Goal: Task Accomplishment & Management: Manage account settings

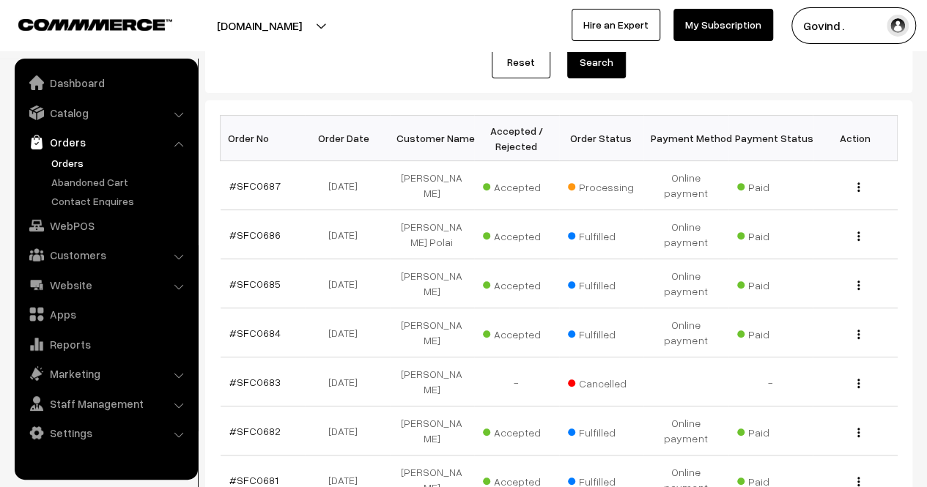
scroll to position [185, 0]
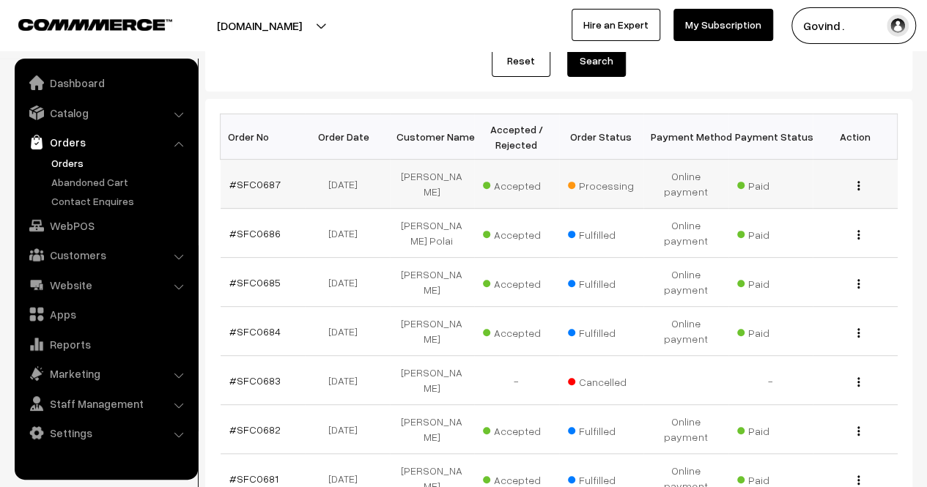
click at [856, 187] on div "View" at bounding box center [854, 184] width 67 height 15
click at [859, 186] on img "button" at bounding box center [858, 186] width 2 height 10
click at [793, 204] on link "View" at bounding box center [793, 206] width 125 height 32
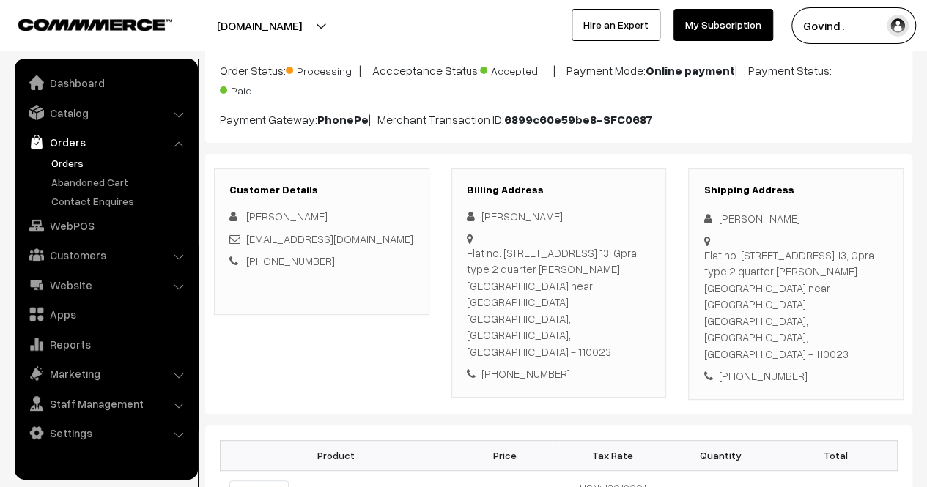
scroll to position [125, 0]
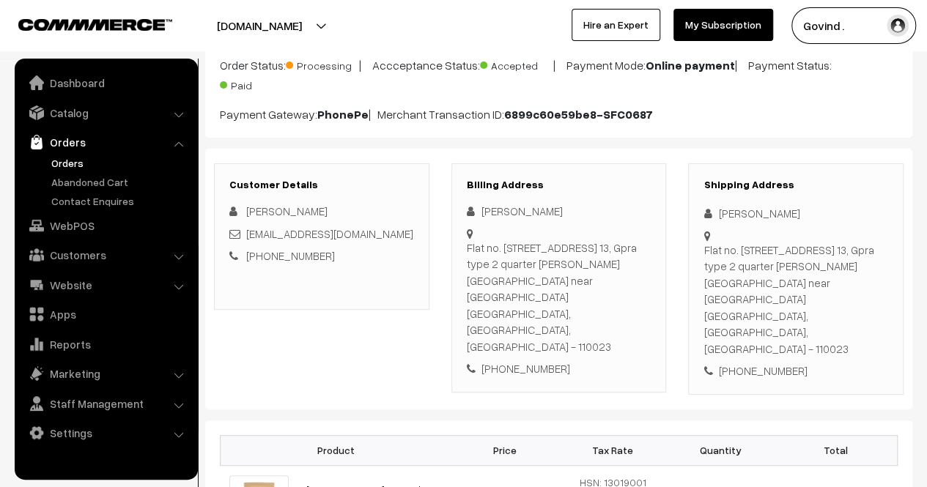
drag, startPoint x: 933, startPoint y: 68, endPoint x: 937, endPoint y: 91, distance: 23.0
click at [926, 91] on html "Thank you for showing interest. Our team will call you shortly. Close shopforco…" at bounding box center [463, 118] width 927 height 487
click at [70, 119] on link "Catalog" at bounding box center [105, 113] width 174 height 26
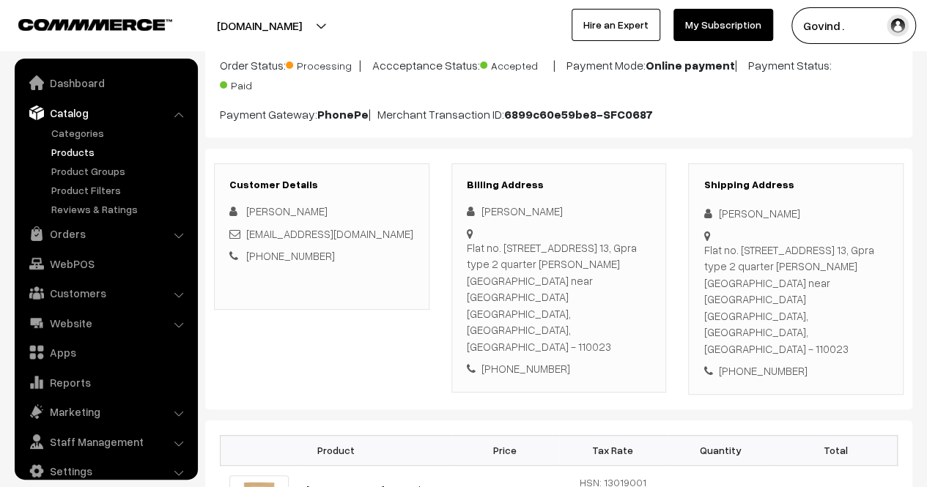
click at [67, 156] on link "Products" at bounding box center [120, 151] width 145 height 15
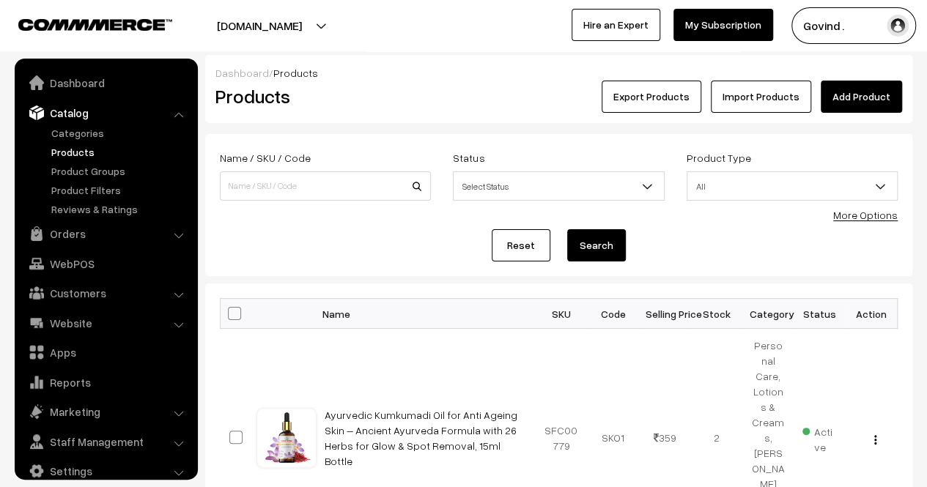
scroll to position [18, 0]
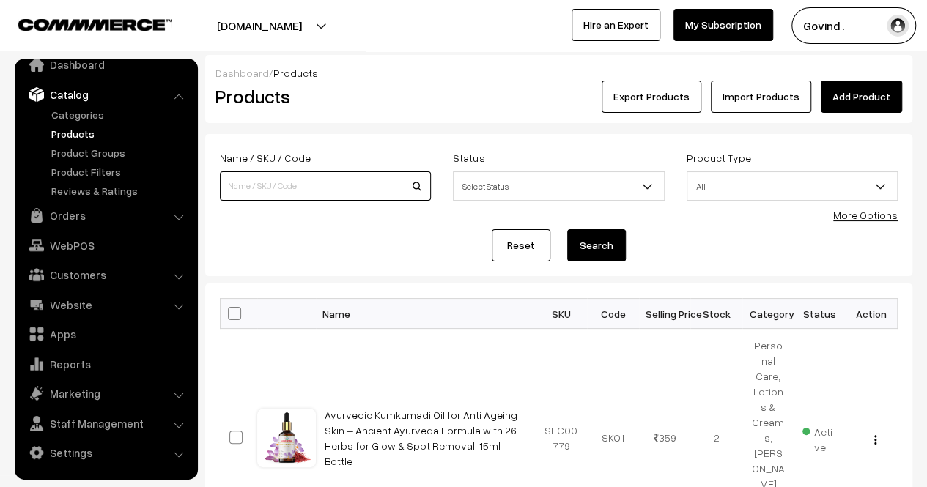
click at [268, 183] on input at bounding box center [325, 185] width 211 height 29
type input "sattu"
click at [567, 229] on button "Search" at bounding box center [596, 245] width 59 height 32
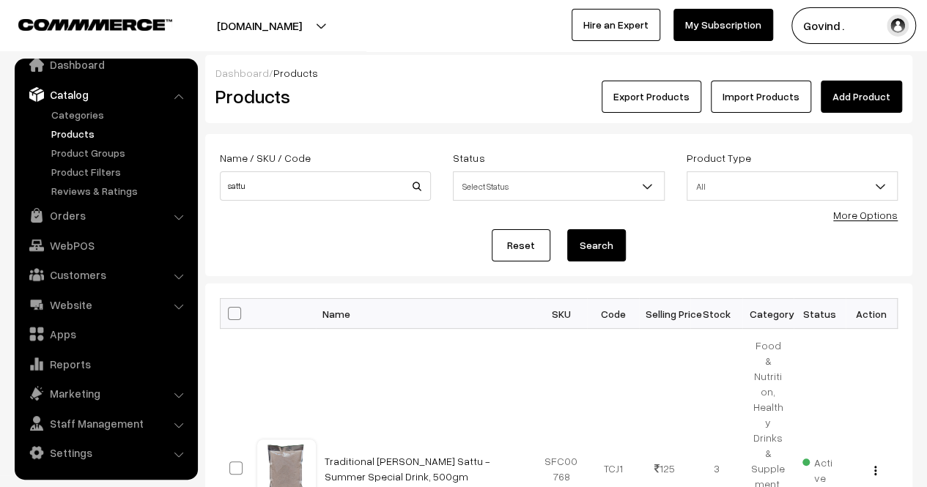
scroll to position [147, 0]
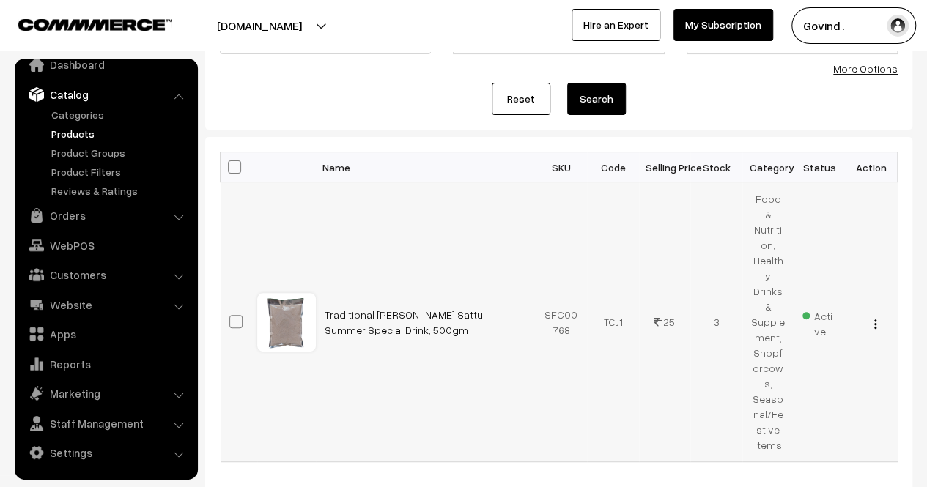
click at [871, 314] on div "View Edit Delete" at bounding box center [871, 321] width 34 height 15
click at [874, 319] on img "button" at bounding box center [875, 324] width 2 height 10
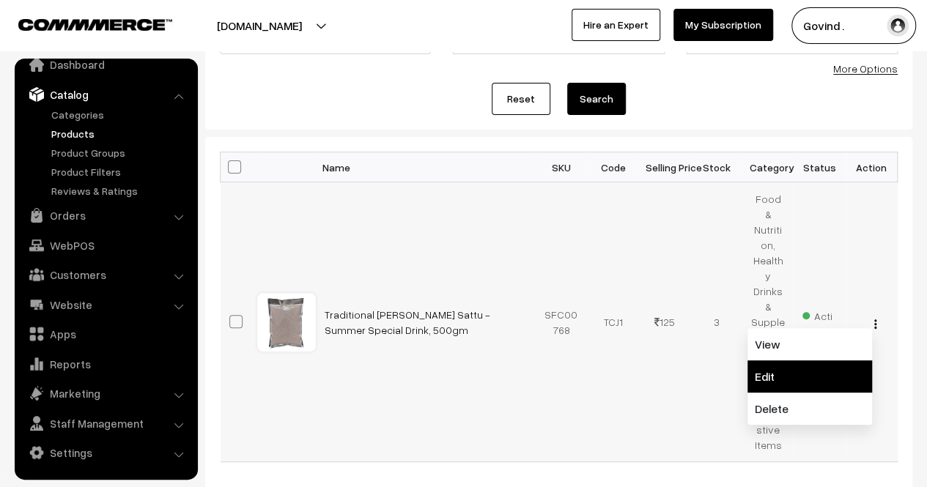
click at [828, 360] on link "Edit" at bounding box center [809, 376] width 125 height 32
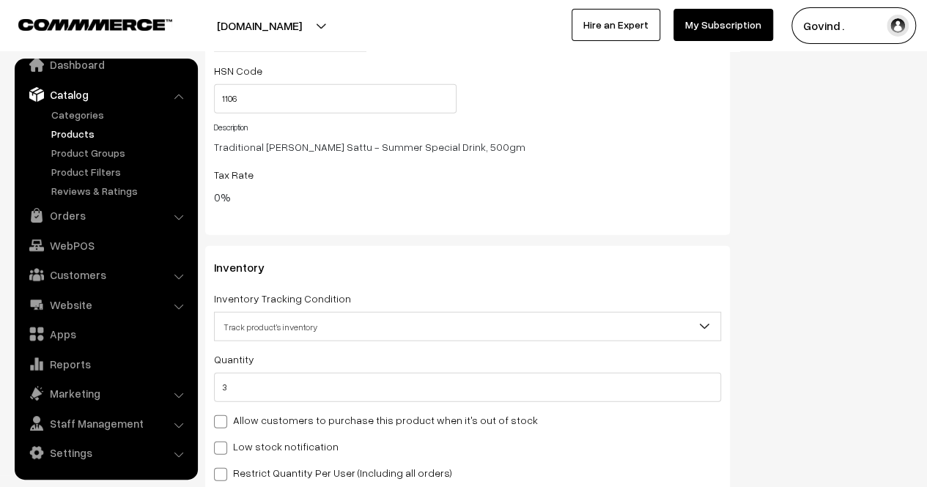
scroll to position [1675, 0]
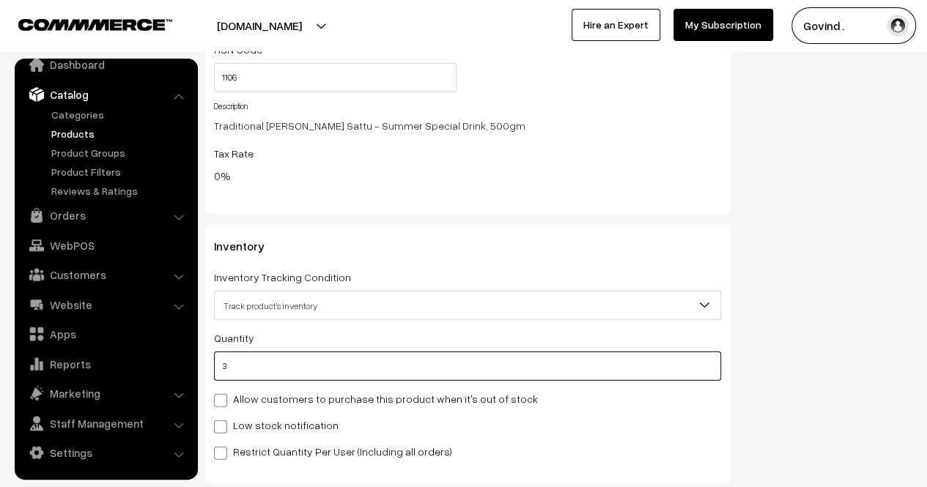
click at [571, 363] on input "3" at bounding box center [467, 366] width 507 height 29
type input "0"
type input "3"
type input "0"
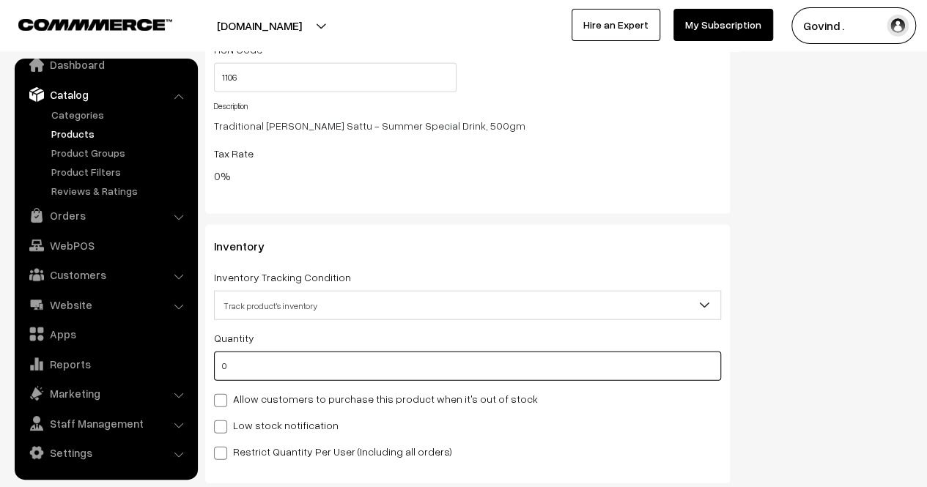
type input "3"
type input "0"
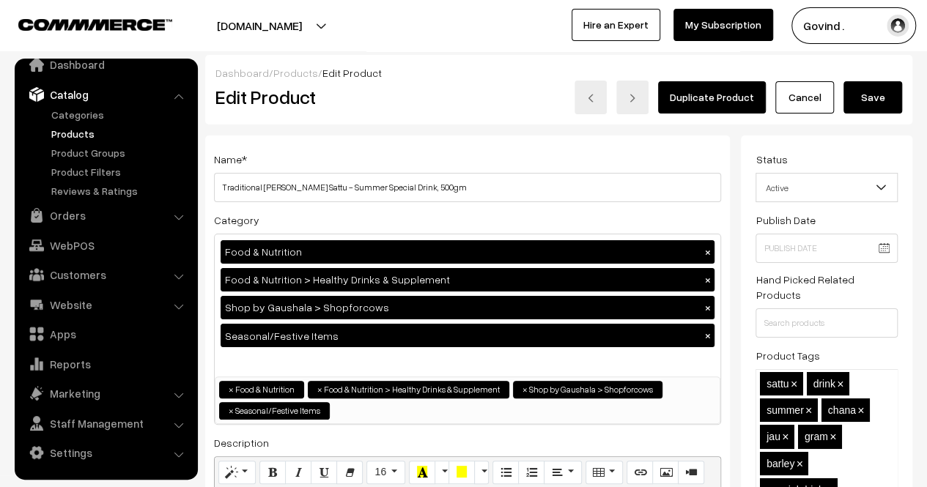
click at [873, 102] on button "Save" at bounding box center [872, 97] width 59 height 32
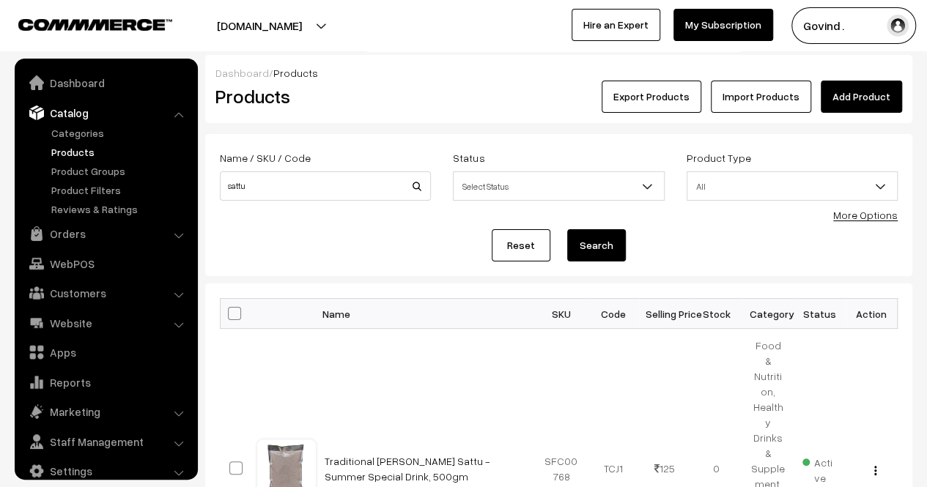
scroll to position [18, 0]
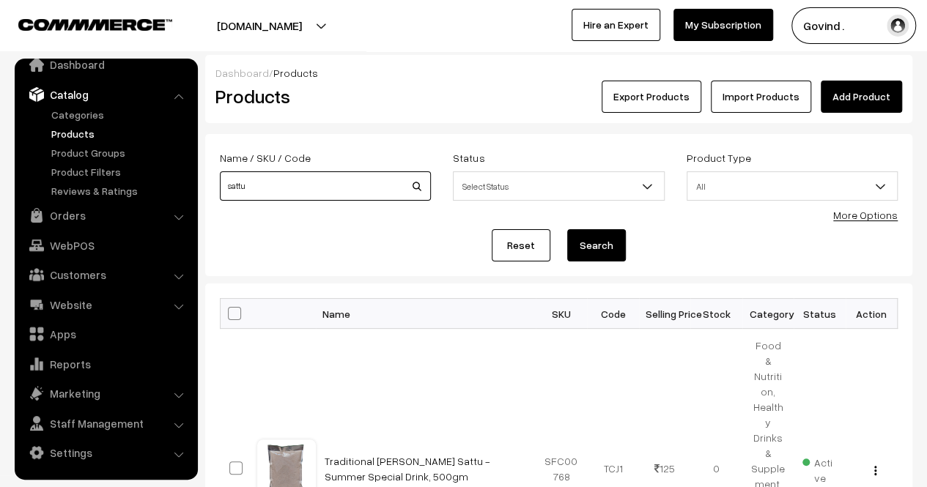
click at [337, 188] on input "sattu" at bounding box center [325, 185] width 211 height 29
type input "kachnar"
click at [567, 229] on button "Search" at bounding box center [596, 245] width 59 height 32
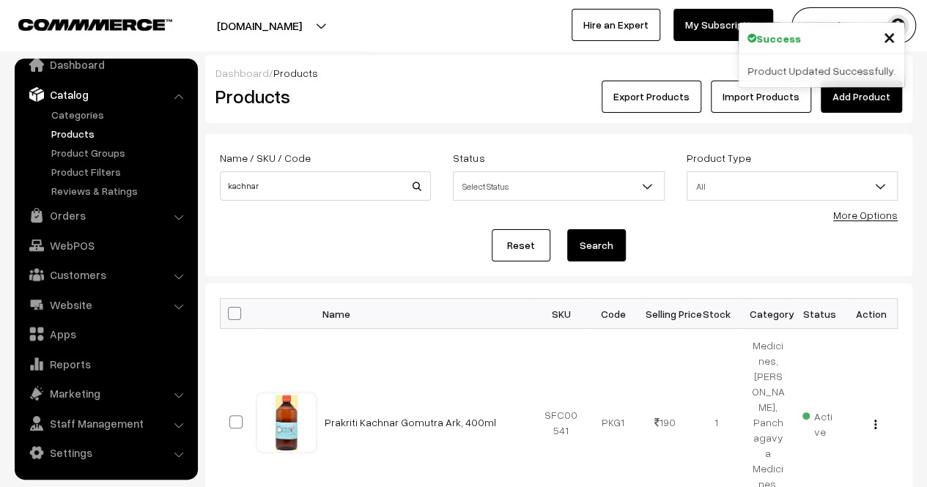
scroll to position [129, 0]
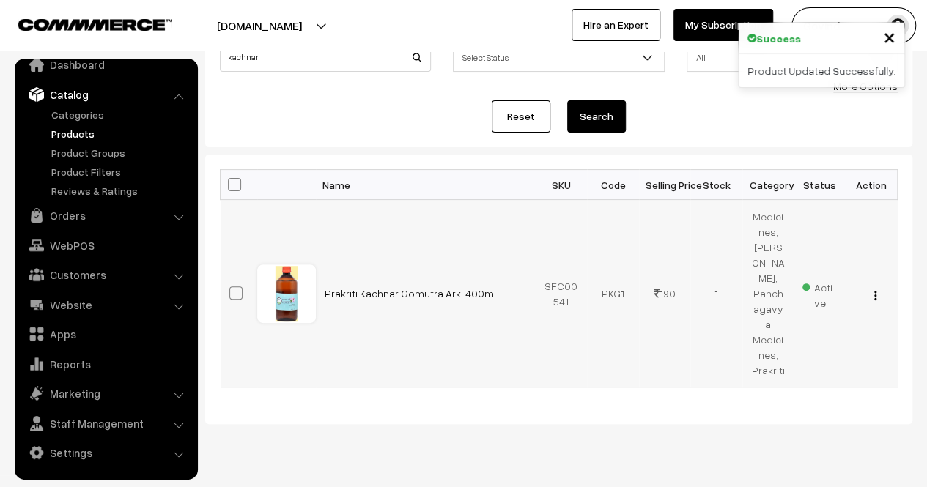
click at [874, 291] on img "button" at bounding box center [875, 296] width 2 height 10
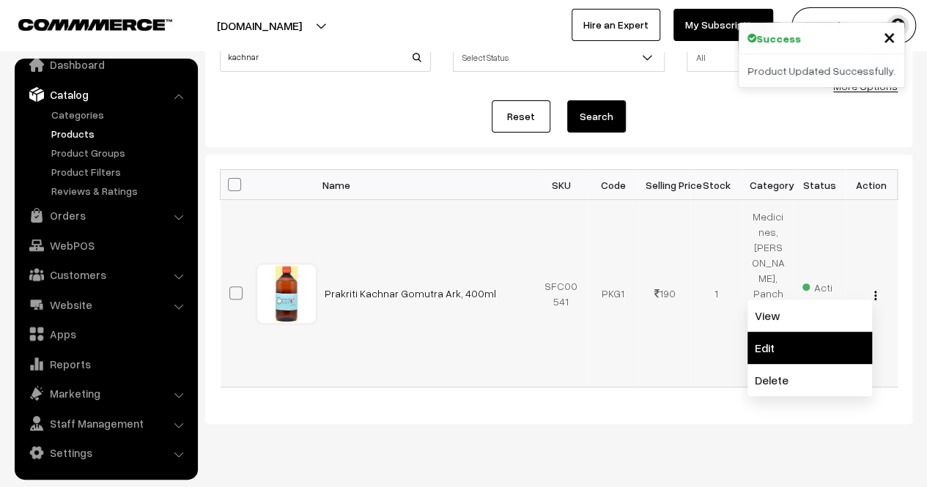
click at [823, 332] on link "Edit" at bounding box center [809, 348] width 125 height 32
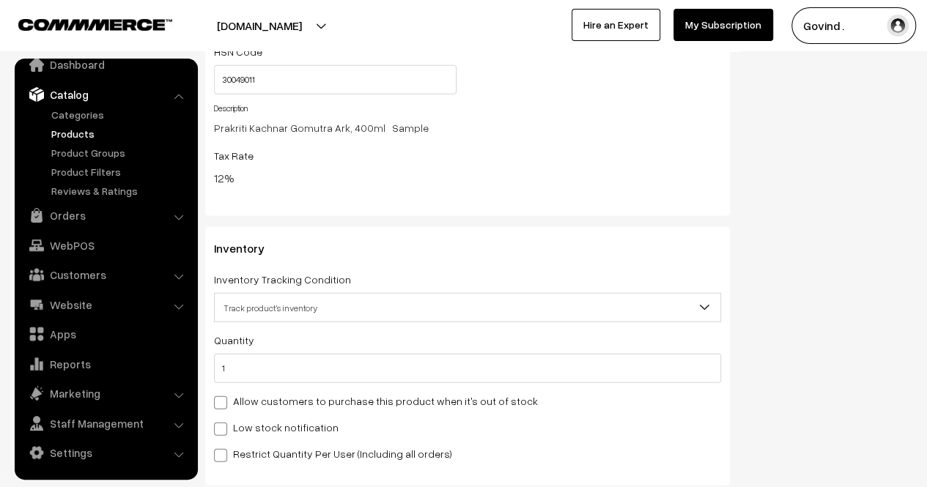
scroll to position [1683, 0]
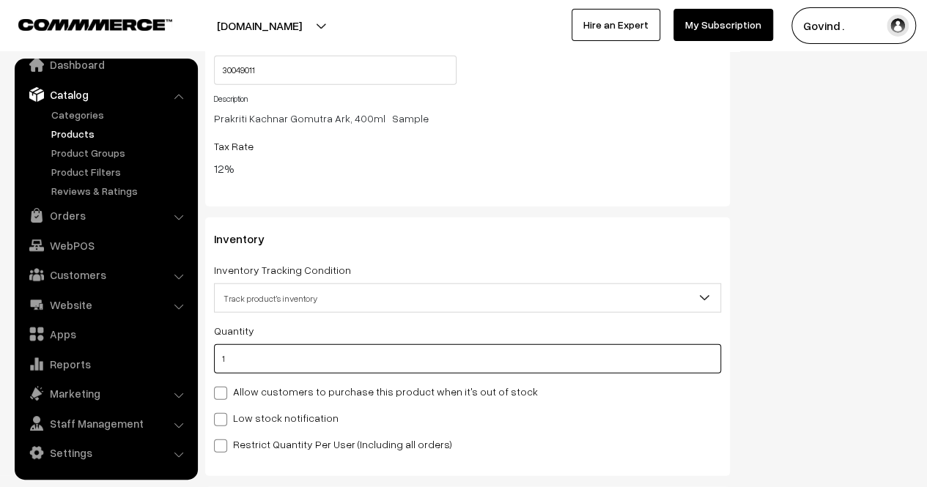
click at [677, 344] on input "1" at bounding box center [467, 358] width 507 height 29
type input "0"
type input "1"
type input "0"
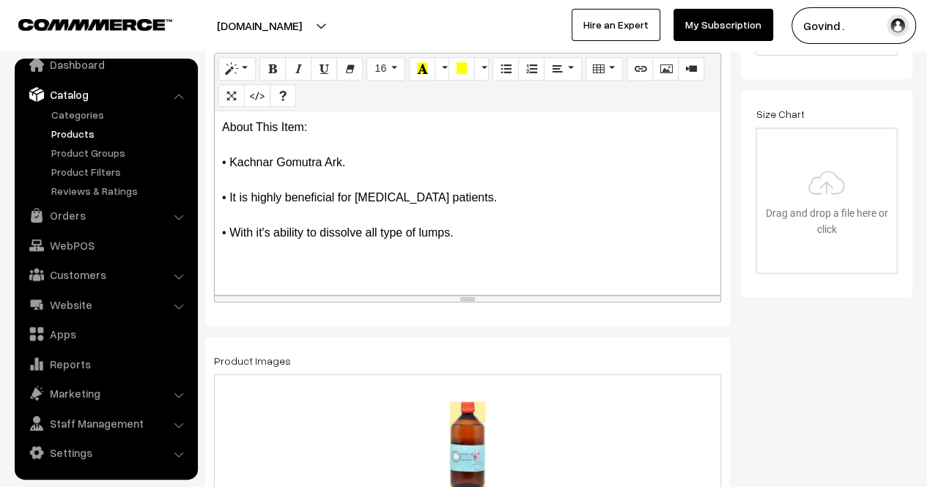
scroll to position [0, 0]
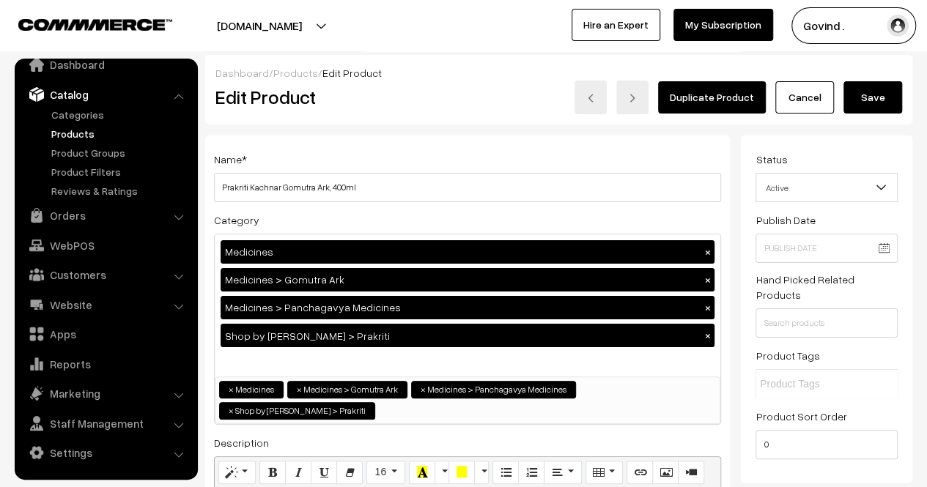
click at [897, 99] on button "Save" at bounding box center [872, 97] width 59 height 32
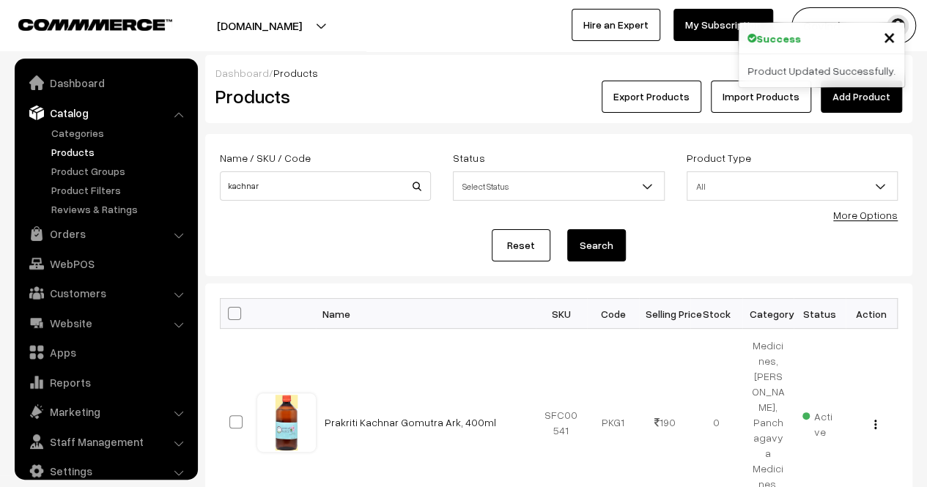
scroll to position [18, 0]
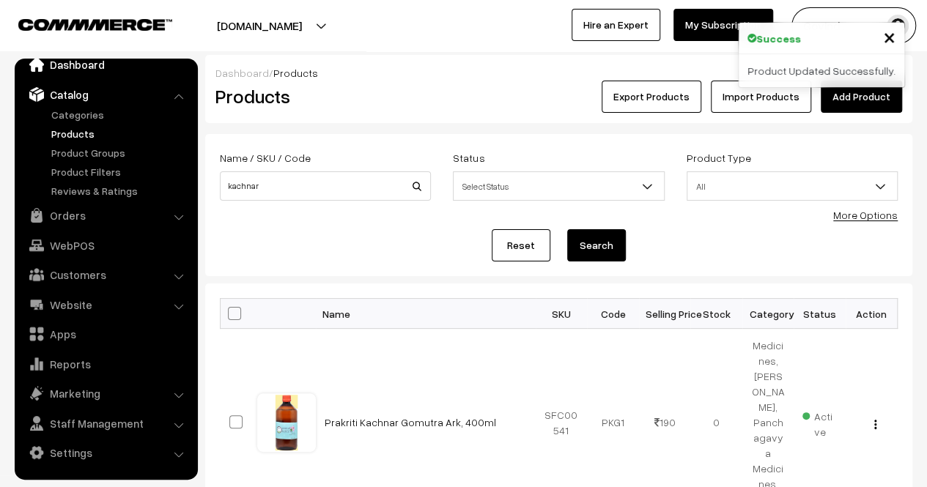
click at [92, 64] on link "Dashboard" at bounding box center [105, 64] width 174 height 26
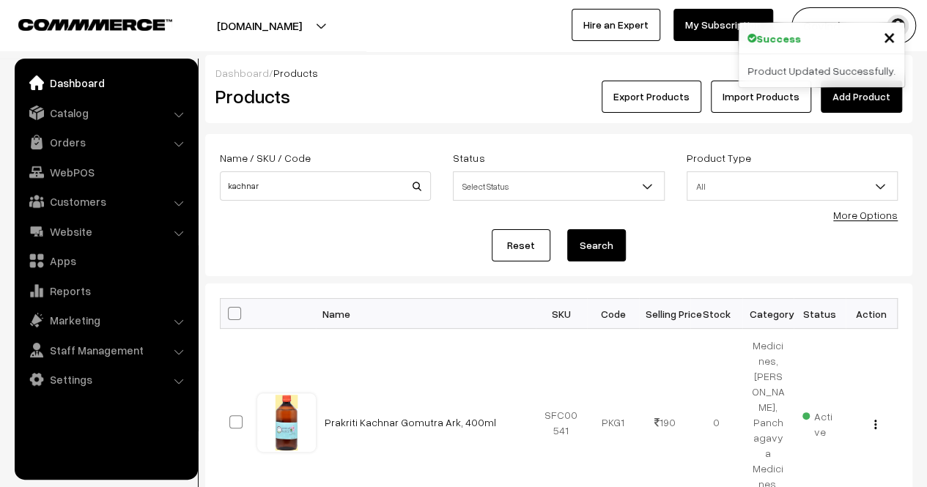
scroll to position [0, 0]
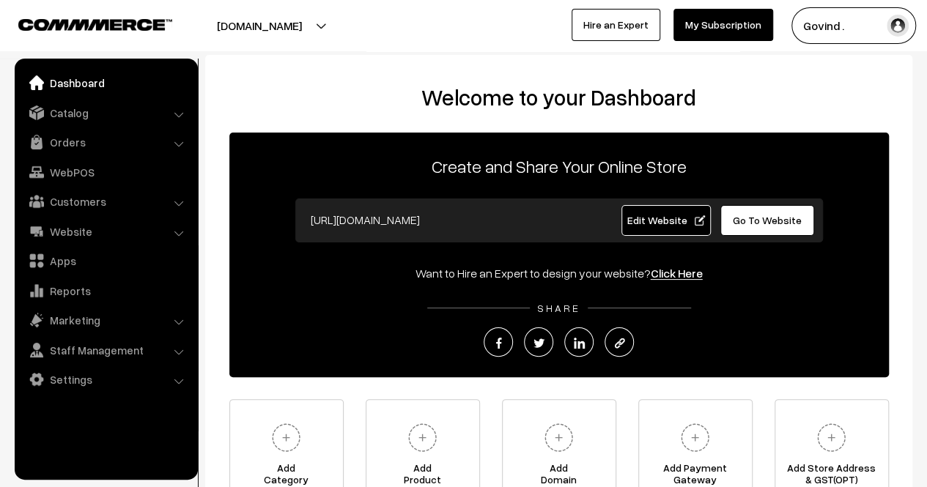
click at [84, 82] on link "Dashboard" at bounding box center [105, 83] width 174 height 26
click at [81, 138] on link "Orders" at bounding box center [105, 142] width 174 height 26
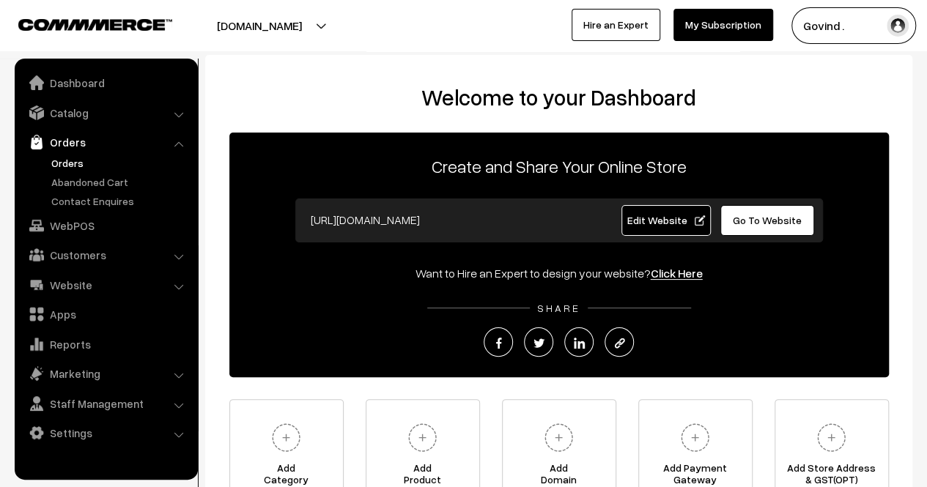
click at [76, 162] on link "Orders" at bounding box center [120, 162] width 145 height 15
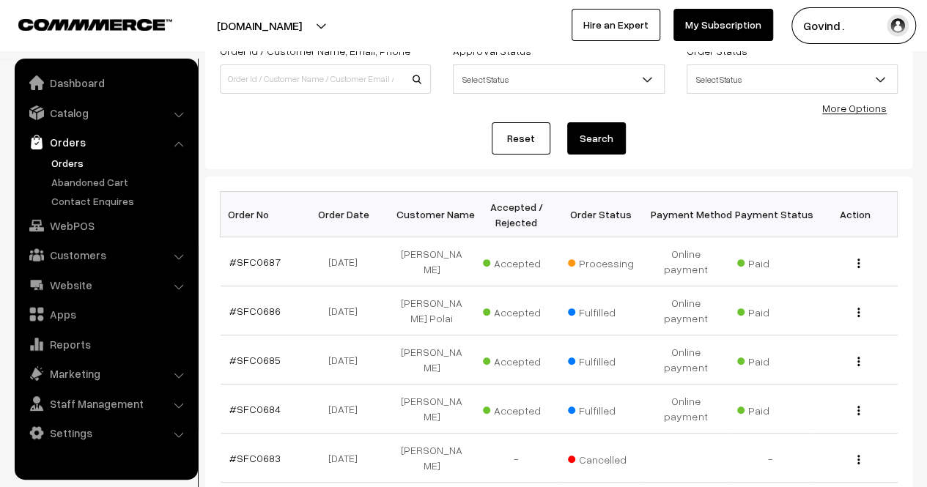
scroll to position [201, 0]
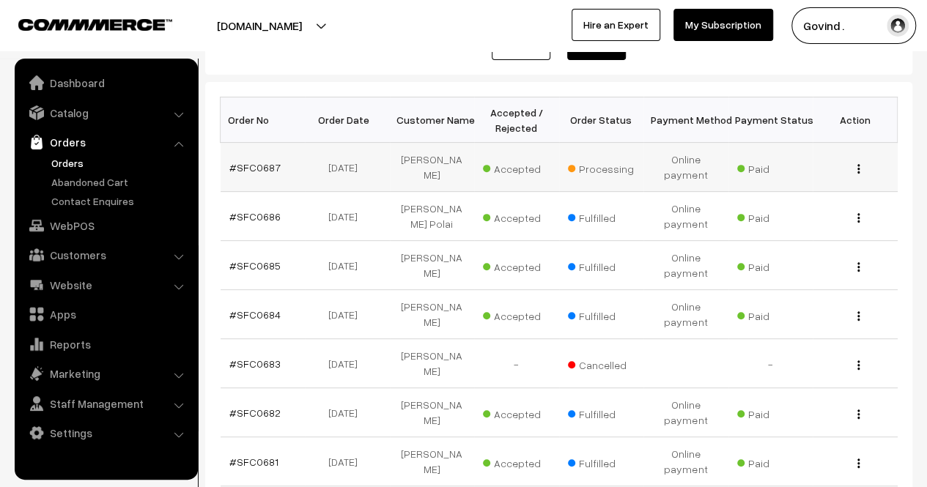
click at [859, 168] on img "button" at bounding box center [858, 169] width 2 height 10
click at [788, 196] on link "View" at bounding box center [793, 190] width 125 height 32
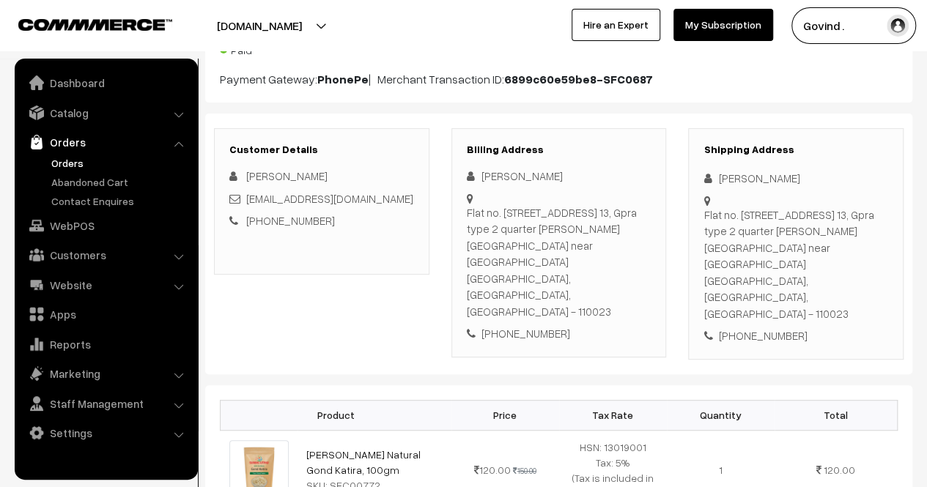
scroll to position [158, 0]
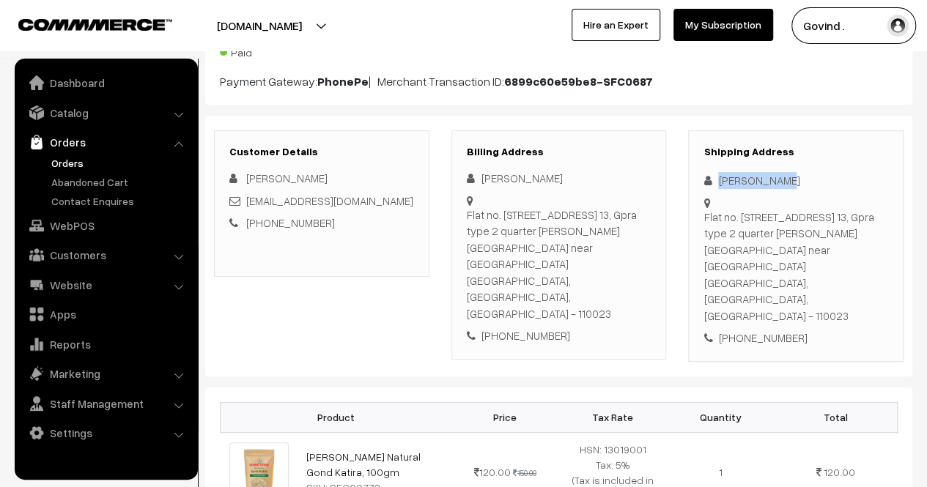
drag, startPoint x: 719, startPoint y: 179, endPoint x: 785, endPoint y: 181, distance: 65.2
click at [785, 181] on div "[PERSON_NAME]" at bounding box center [795, 180] width 185 height 17
copy div "[PERSON_NAME]"
click at [763, 330] on div "[PHONE_NUMBER]" at bounding box center [795, 338] width 185 height 17
click at [763, 330] on div "+91 9596595727" at bounding box center [795, 338] width 185 height 17
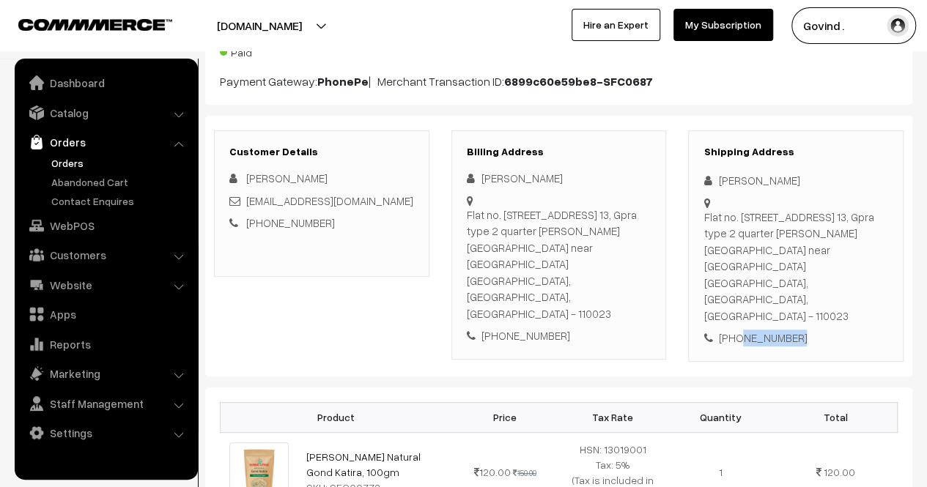
copy div "9596595727"
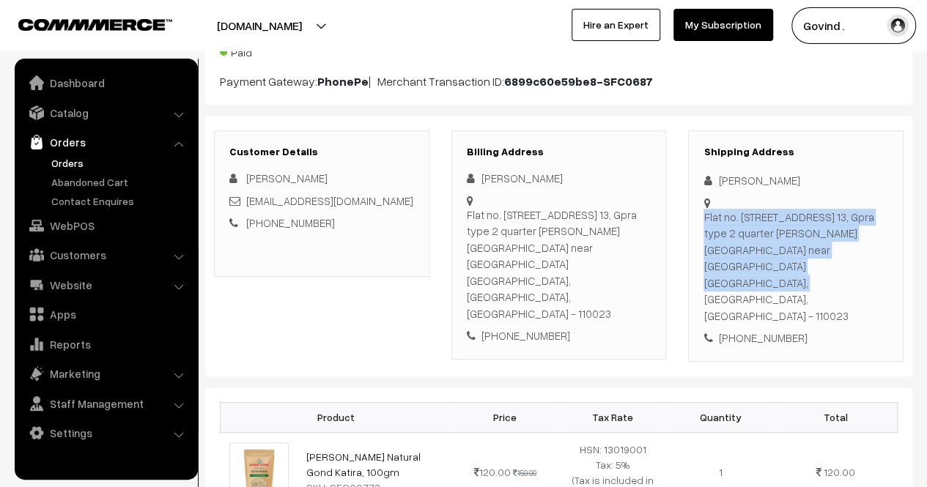
drag, startPoint x: 747, startPoint y: 247, endPoint x: 705, endPoint y: 204, distance: 60.1
click at [705, 195] on div "Flat no. 502 tower no. 13, Gpra type 2 quarter sarojini nagar near nevy school …" at bounding box center [795, 195] width 185 height 0
copy div "Flat no. 502 tower no. 13, Gpra type 2 quarter sarojini nagar near nevy school …"
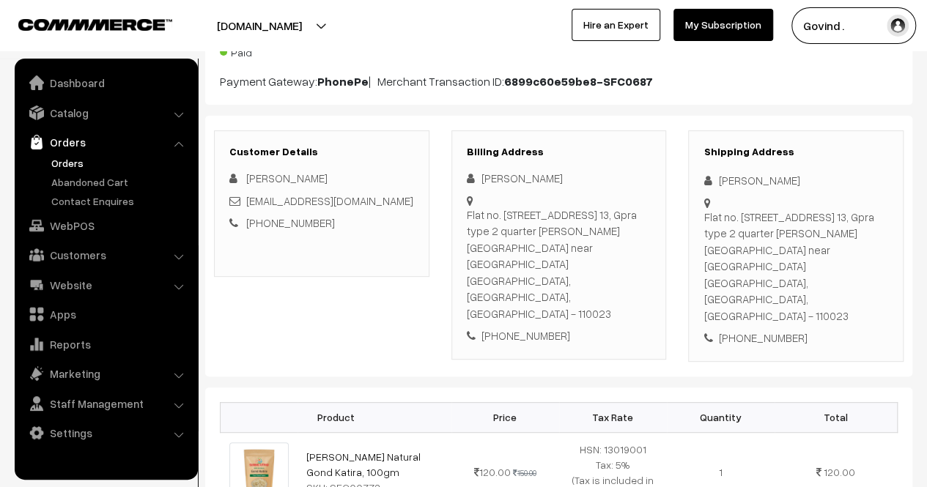
click at [826, 252] on div "Flat no. 502 tower no. 13, Gpra type 2 quarter sarojini nagar near nevy school …" at bounding box center [795, 267] width 185 height 116
copy div "110023"
click at [865, 330] on div "+91 9596595727" at bounding box center [795, 338] width 185 height 17
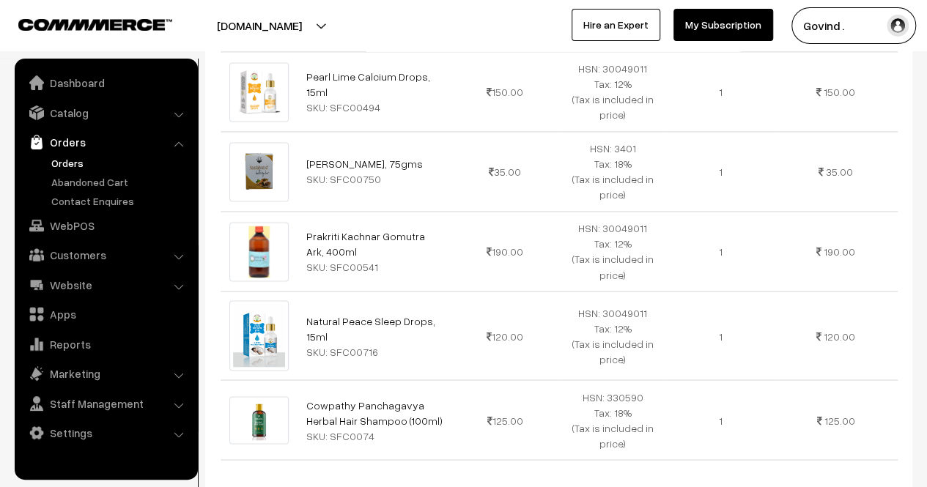
scroll to position [1125, 0]
